Goal: Task Accomplishment & Management: Manage account settings

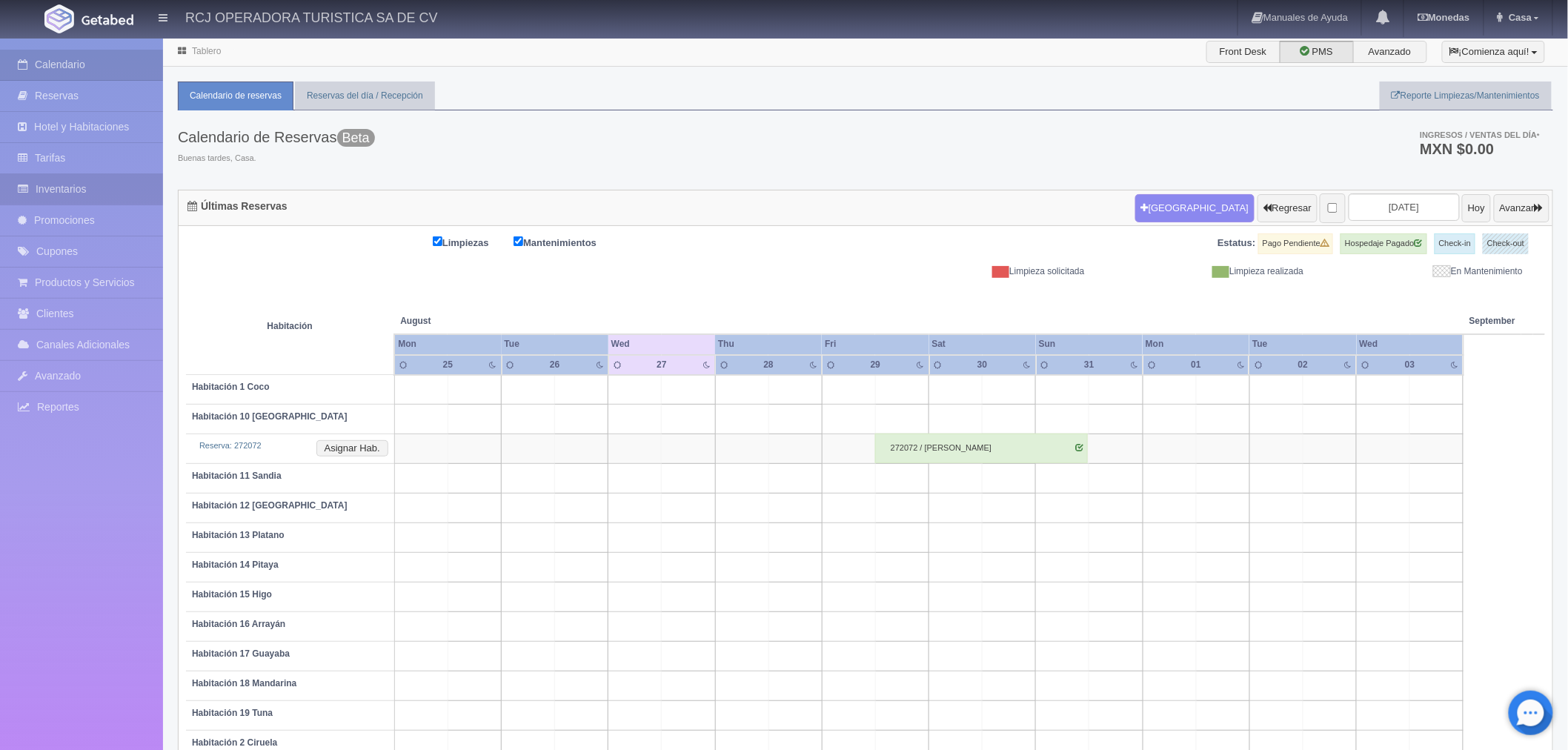
click at [61, 191] on link "Inventarios" at bounding box center [81, 190] width 163 height 31
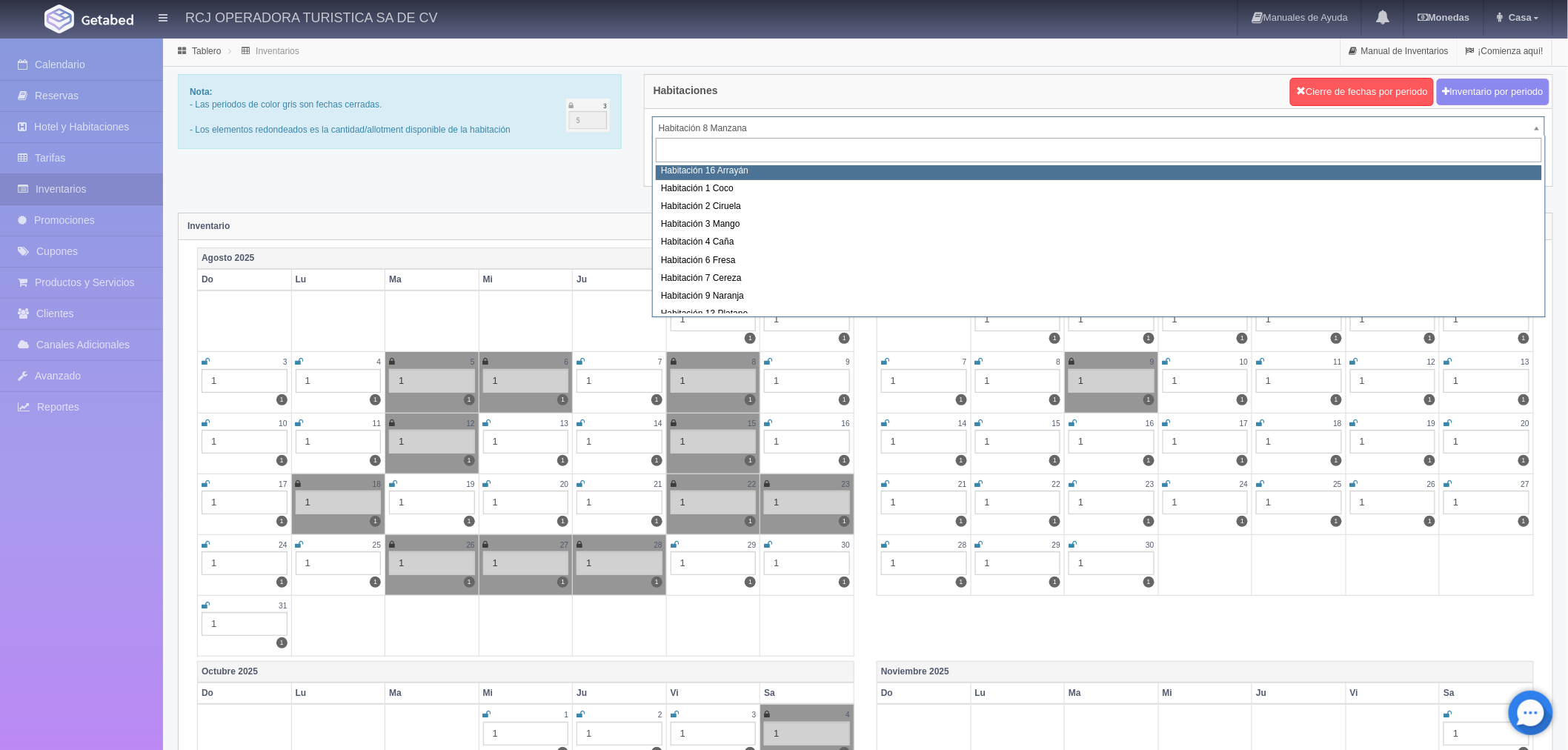
scroll to position [165, 0]
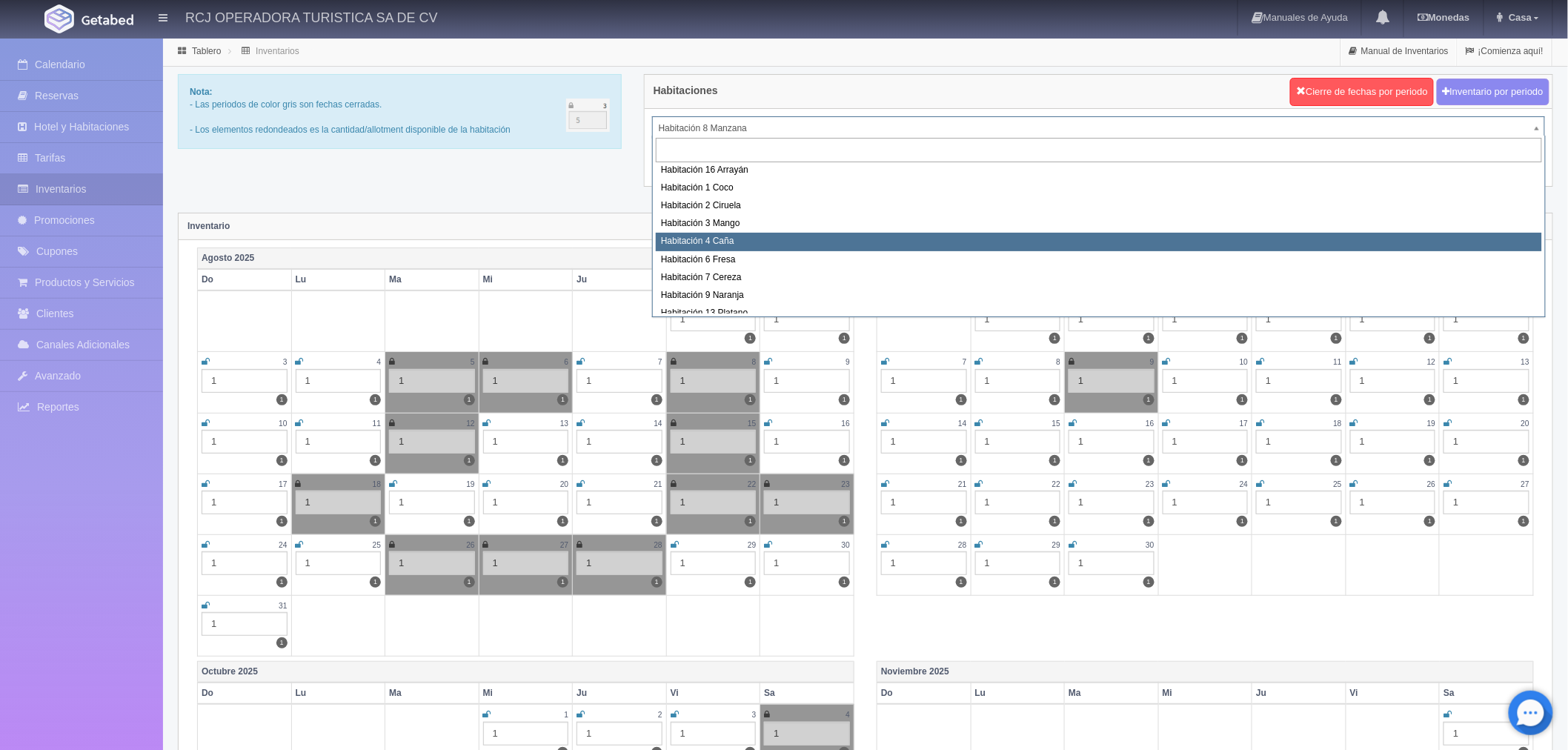
select select "1609"
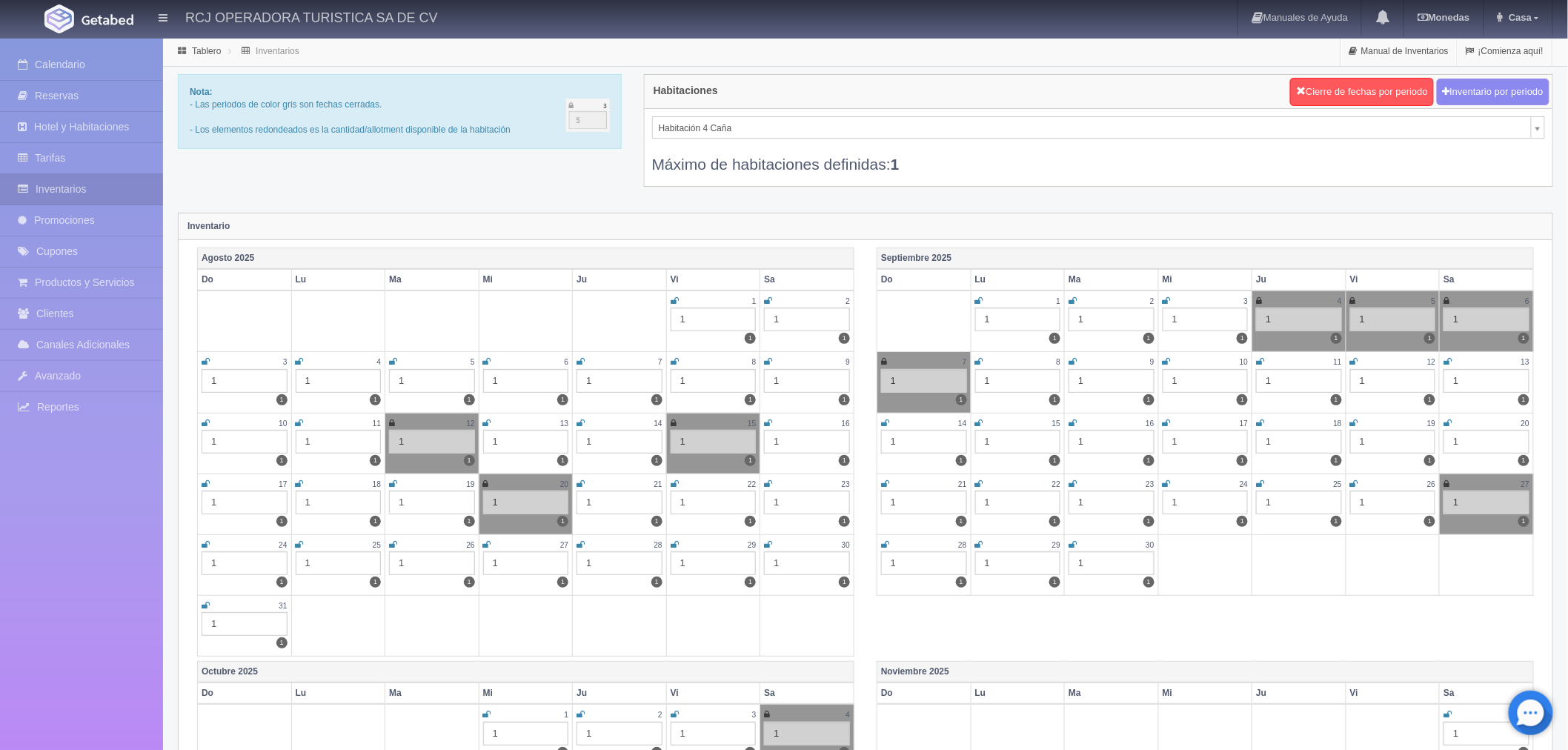
click at [487, 549] on icon at bounding box center [487, 545] width 8 height 9
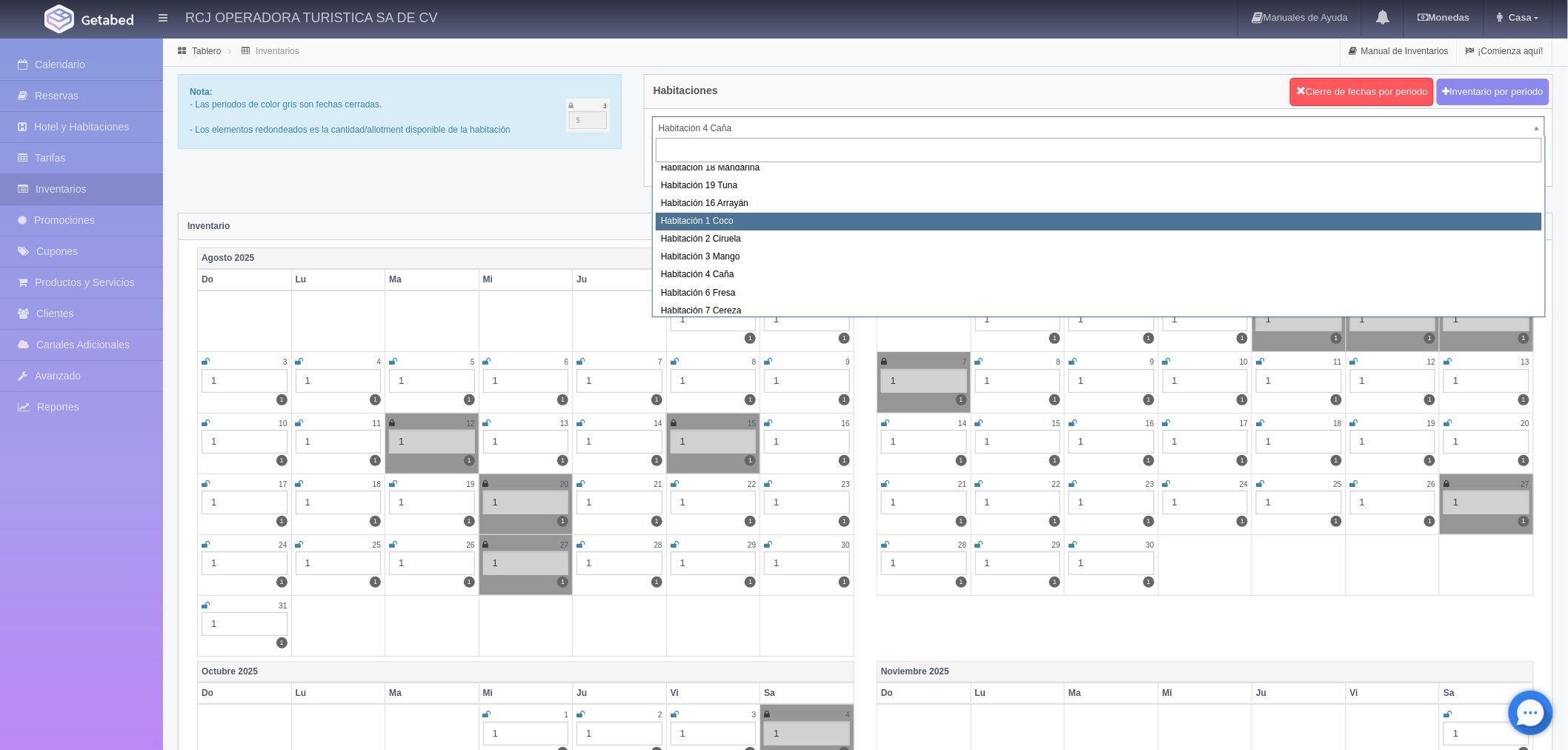
scroll to position [172, 0]
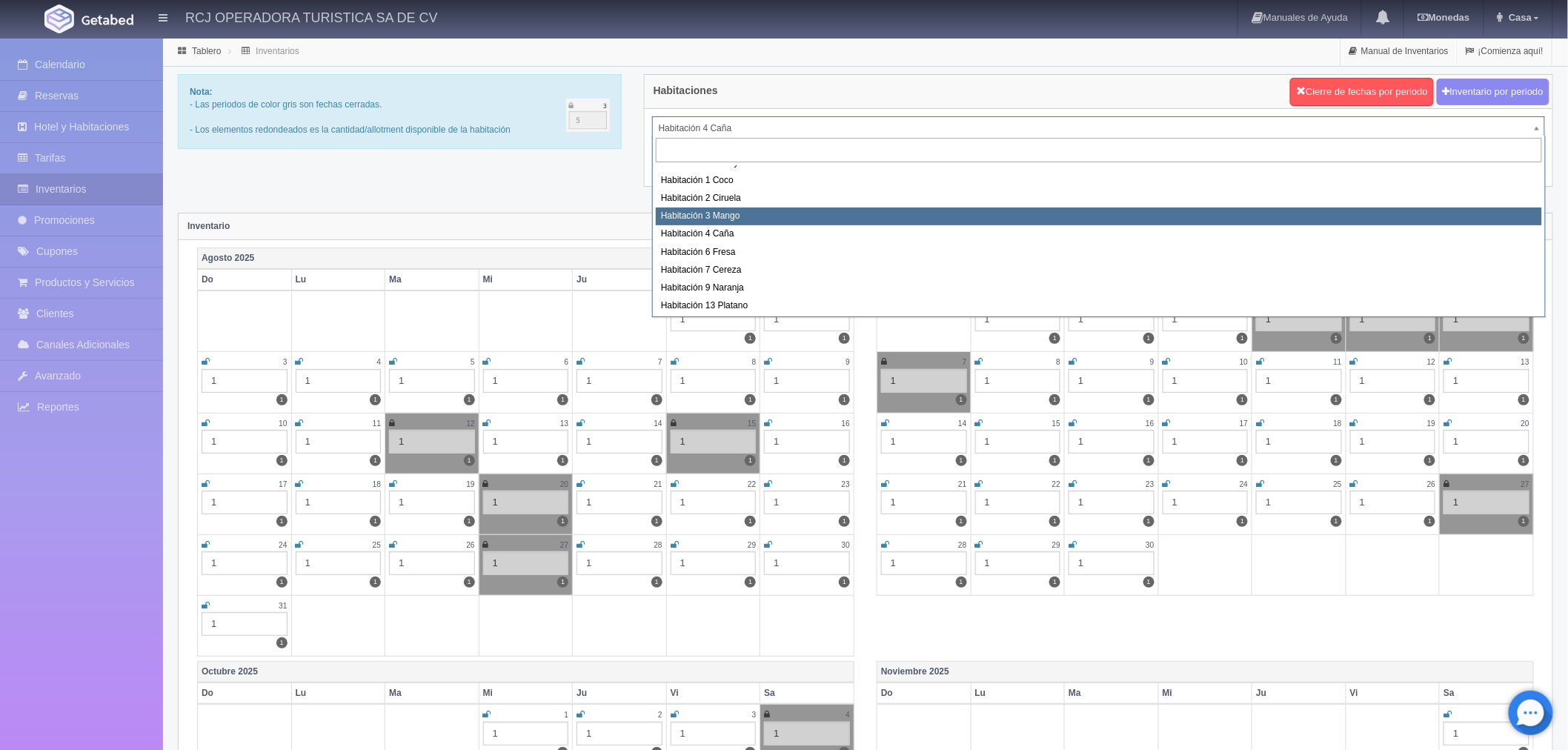
select select "1608"
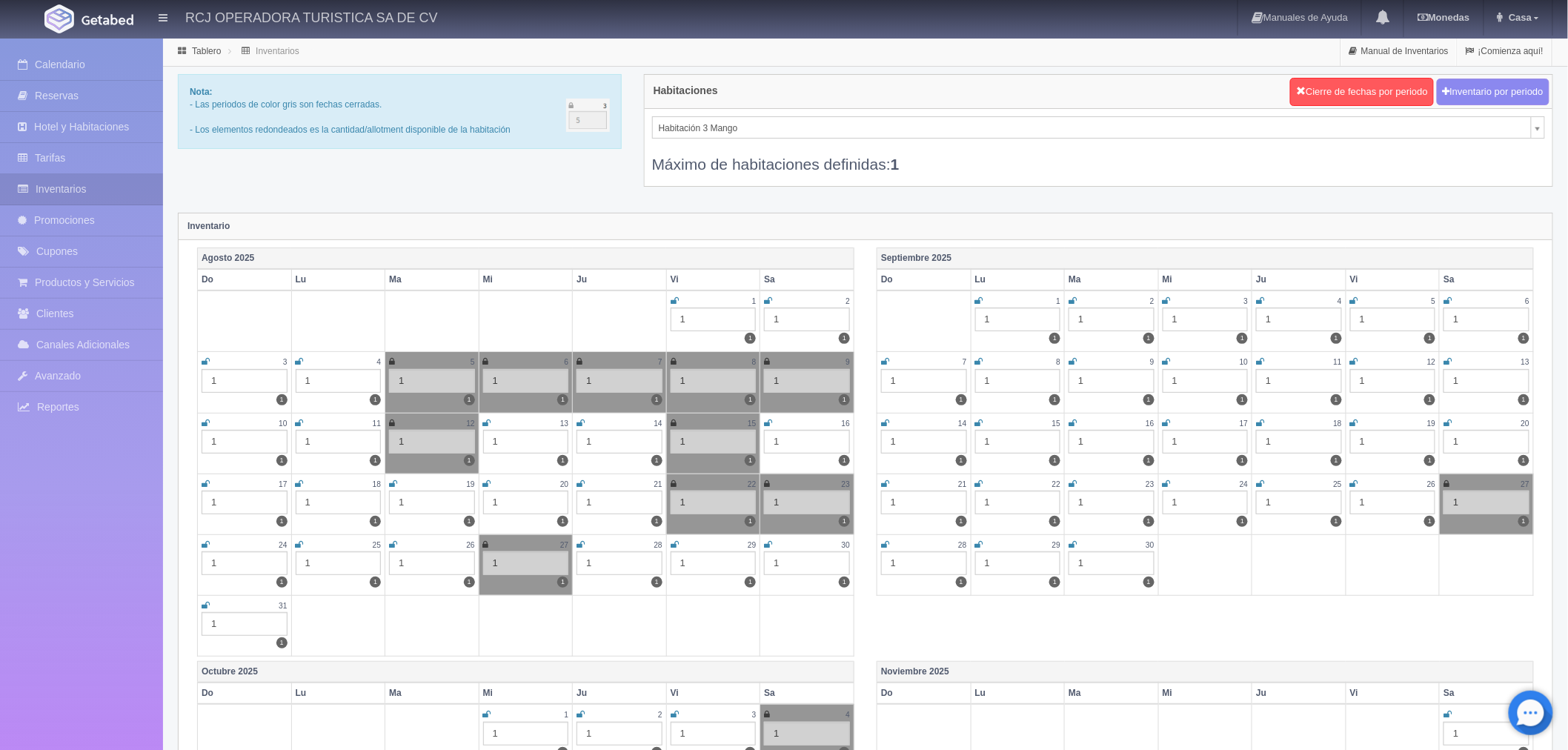
click at [486, 541] on icon at bounding box center [486, 545] width 6 height 9
